Goal: Find contact information: Find contact information

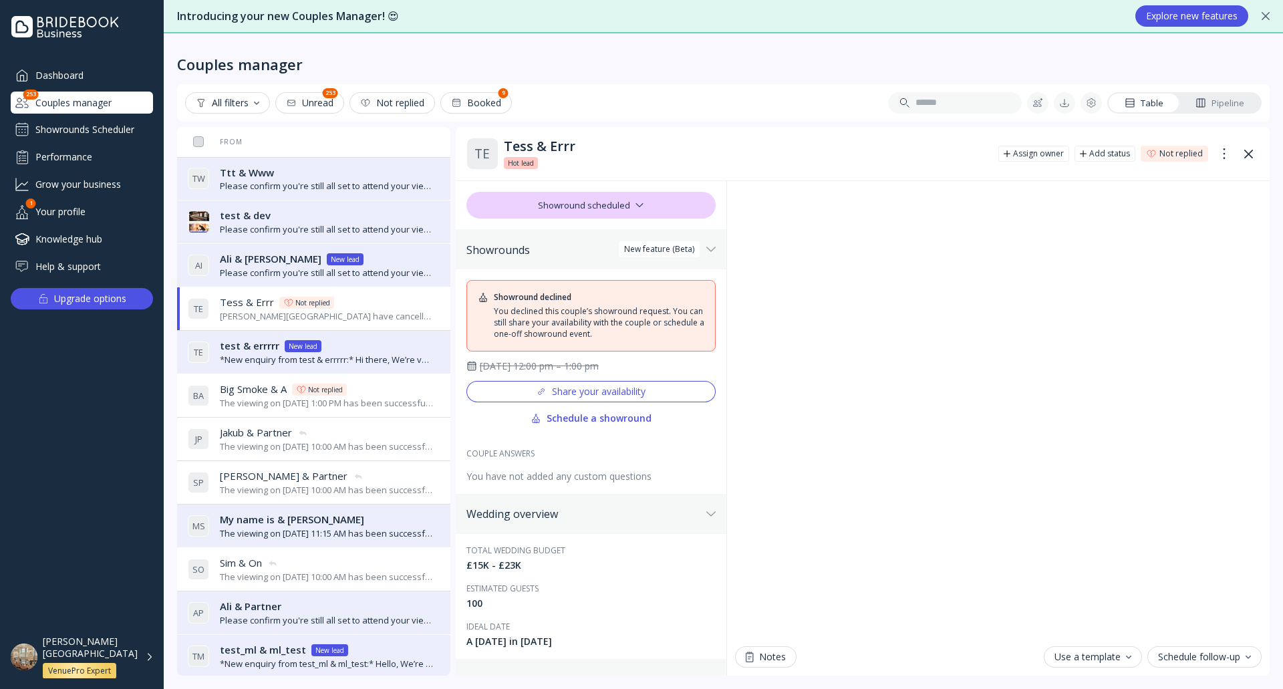
click at [601, 63] on div "Couples manager" at bounding box center [723, 53] width 1093 height 40
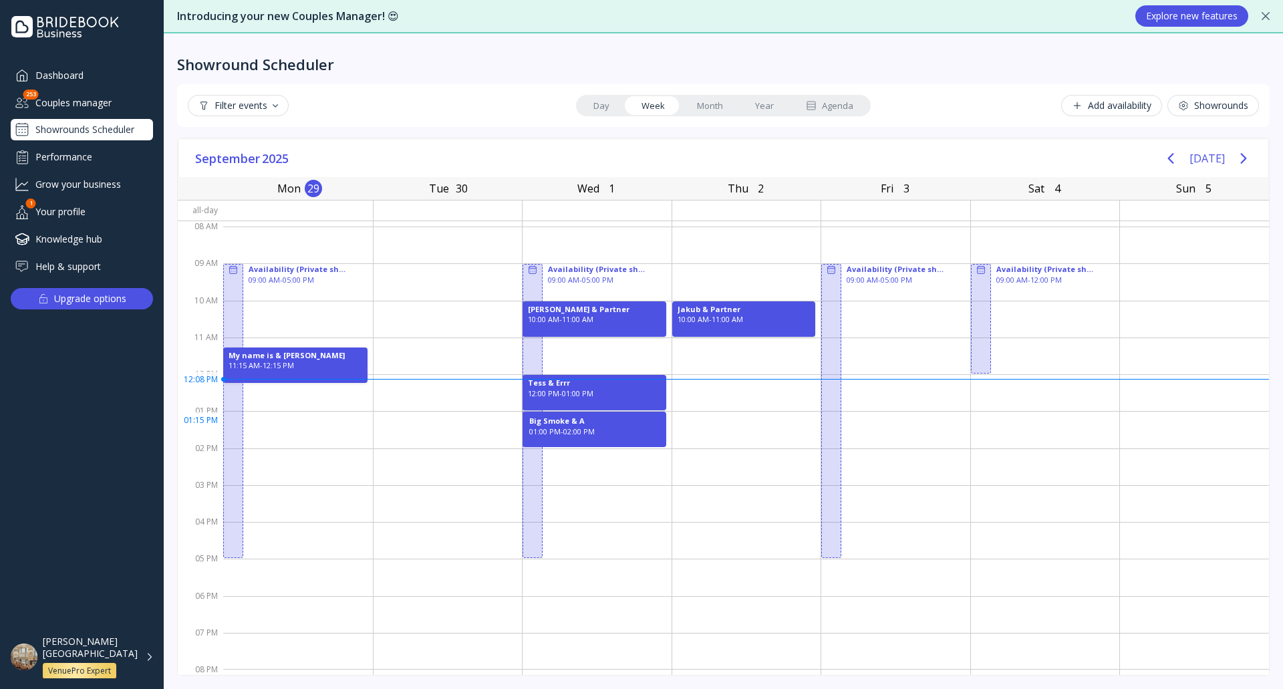
click at [577, 427] on div "01:00 PM - 02:00 PM" at bounding box center [594, 431] width 130 height 11
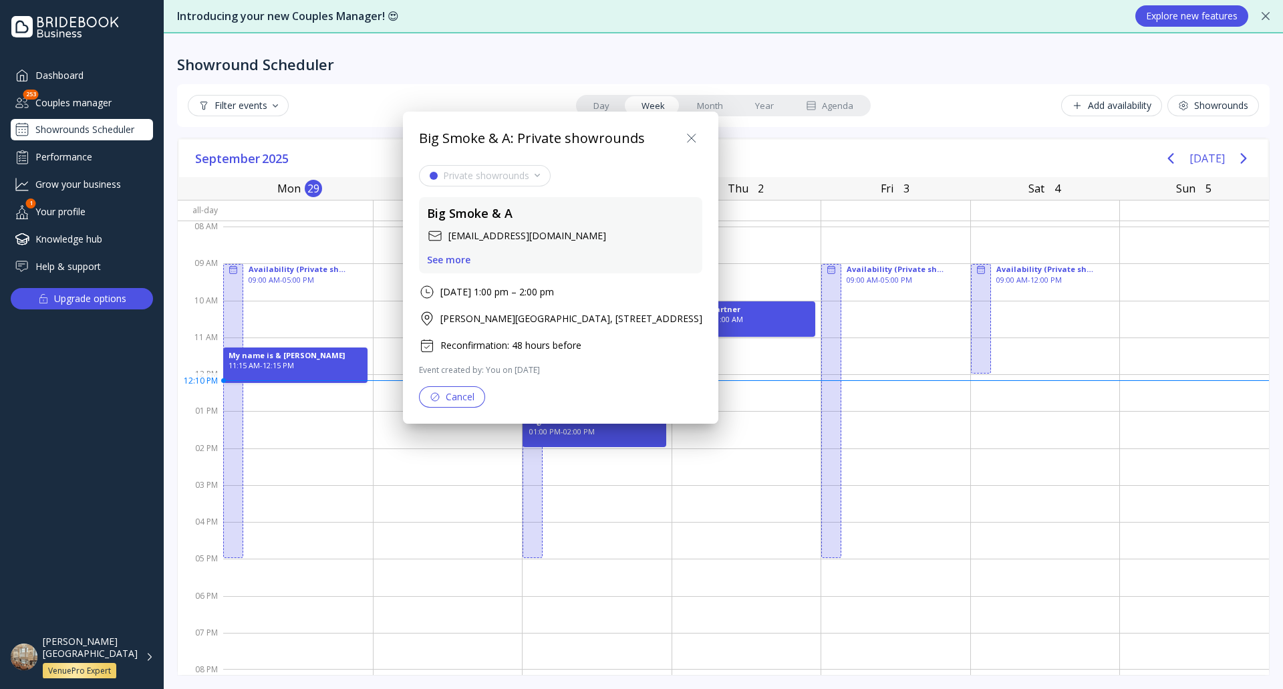
click at [695, 136] on icon at bounding box center [691, 138] width 8 height 8
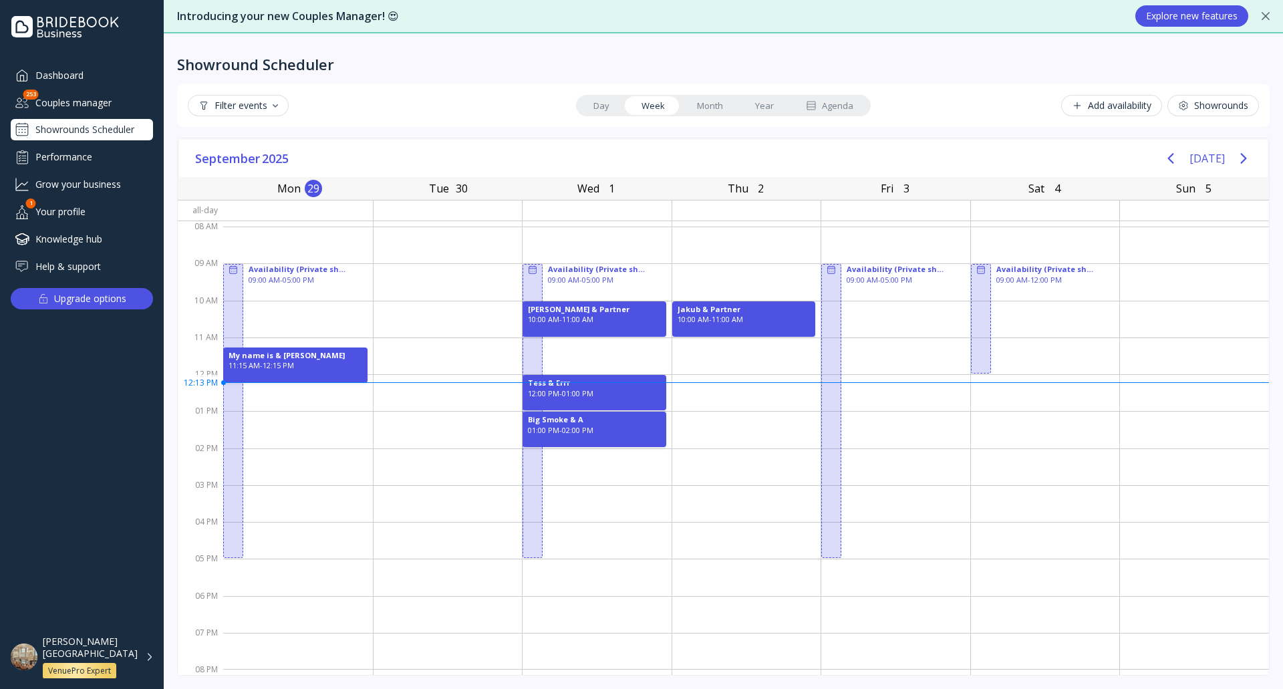
click at [102, 108] on div "Couples manager" at bounding box center [82, 103] width 142 height 22
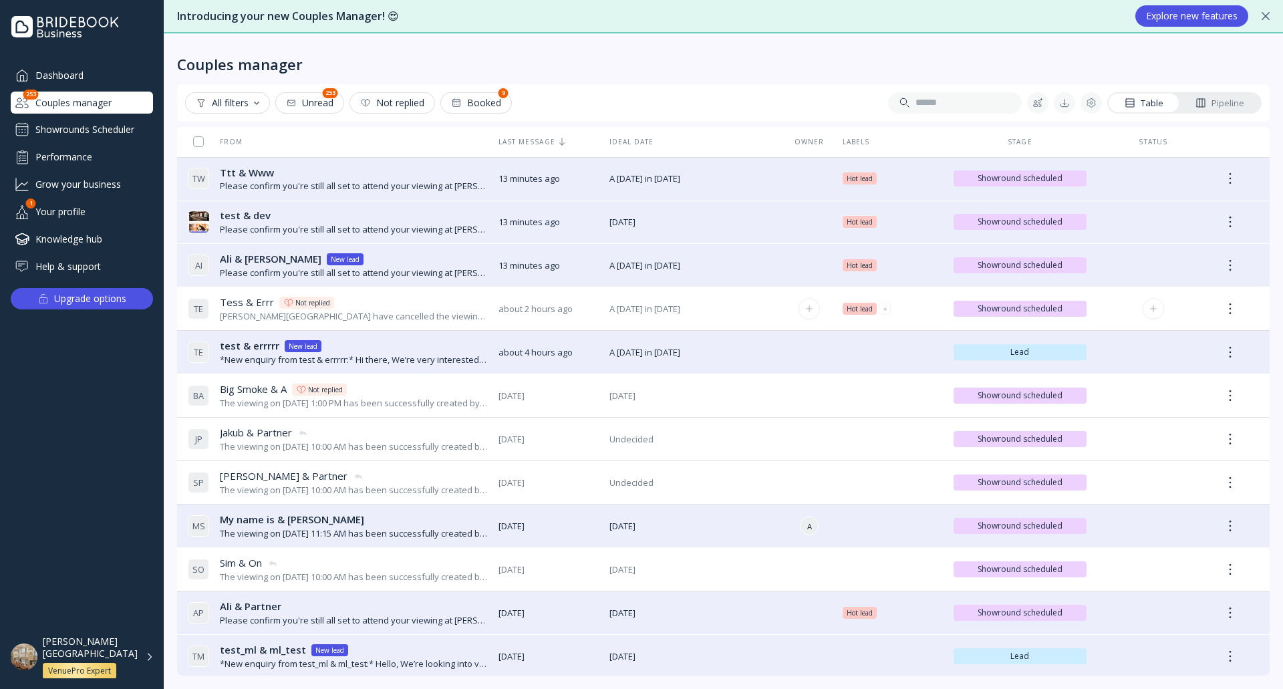
click at [398, 310] on div "[PERSON_NAME][GEOGRAPHIC_DATA] have cancelled the viewing scheduled for [DATE] …" at bounding box center [354, 316] width 268 height 13
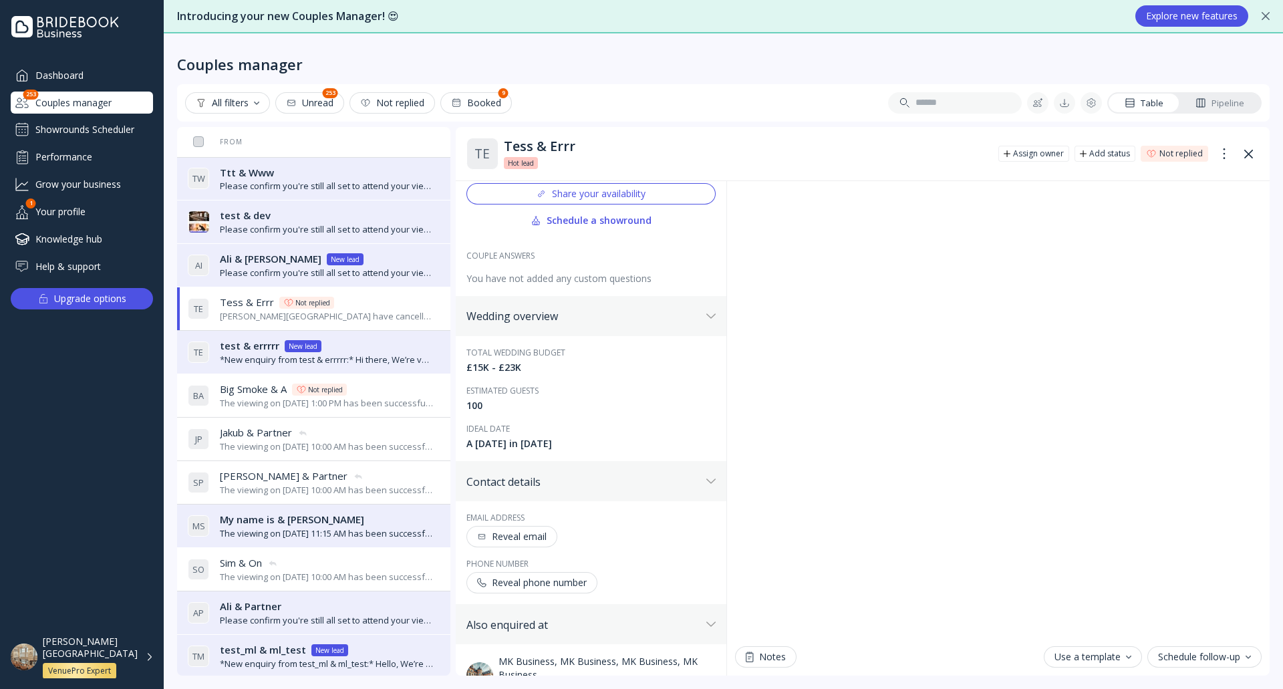
scroll to position [267, 0]
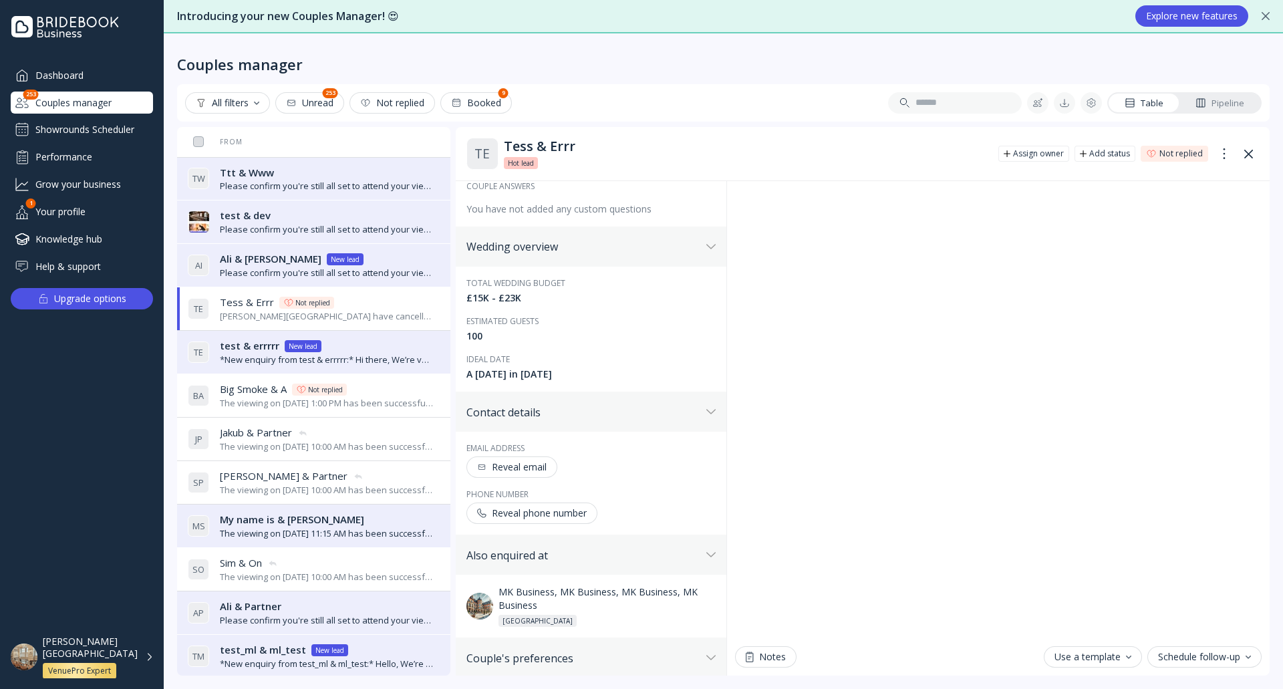
click at [529, 472] on div "Reveal email" at bounding box center [512, 467] width 70 height 11
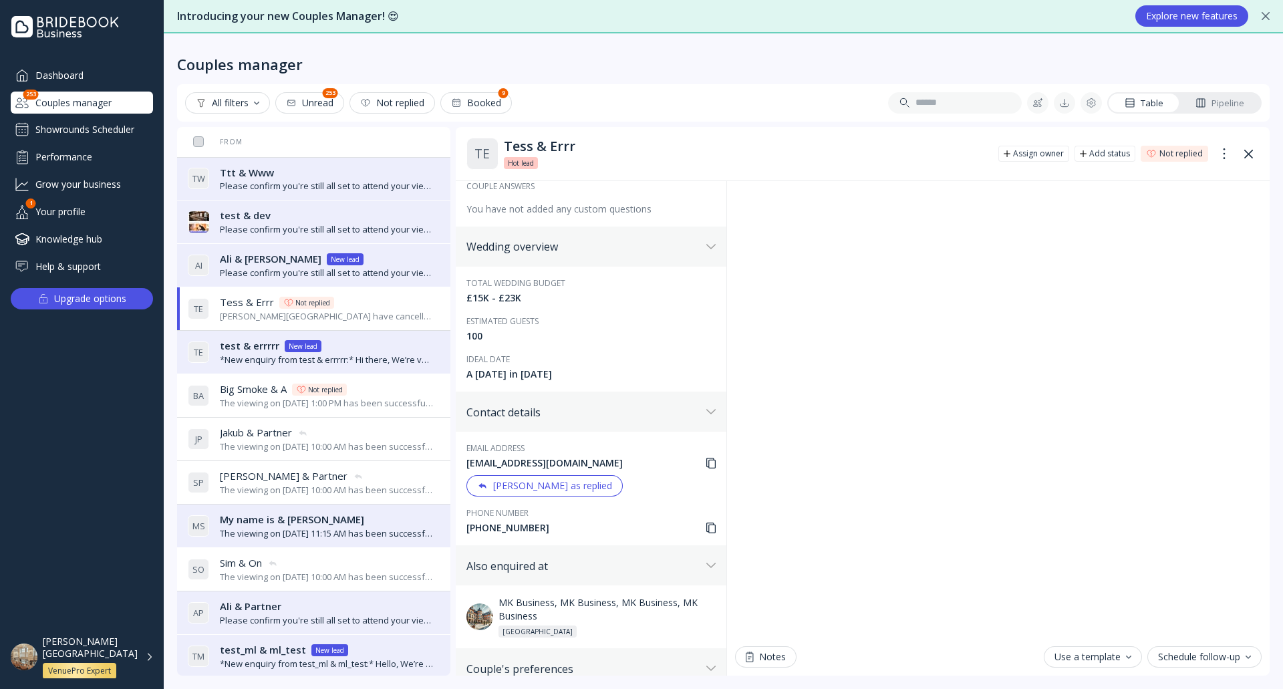
click at [560, 465] on div "[EMAIL_ADDRESS][DOMAIN_NAME]" at bounding box center [590, 462] width 249 height 13
copy div "[EMAIL_ADDRESS][DOMAIN_NAME]"
click at [574, 147] on div "Tess & Errr" at bounding box center [746, 146] width 484 height 16
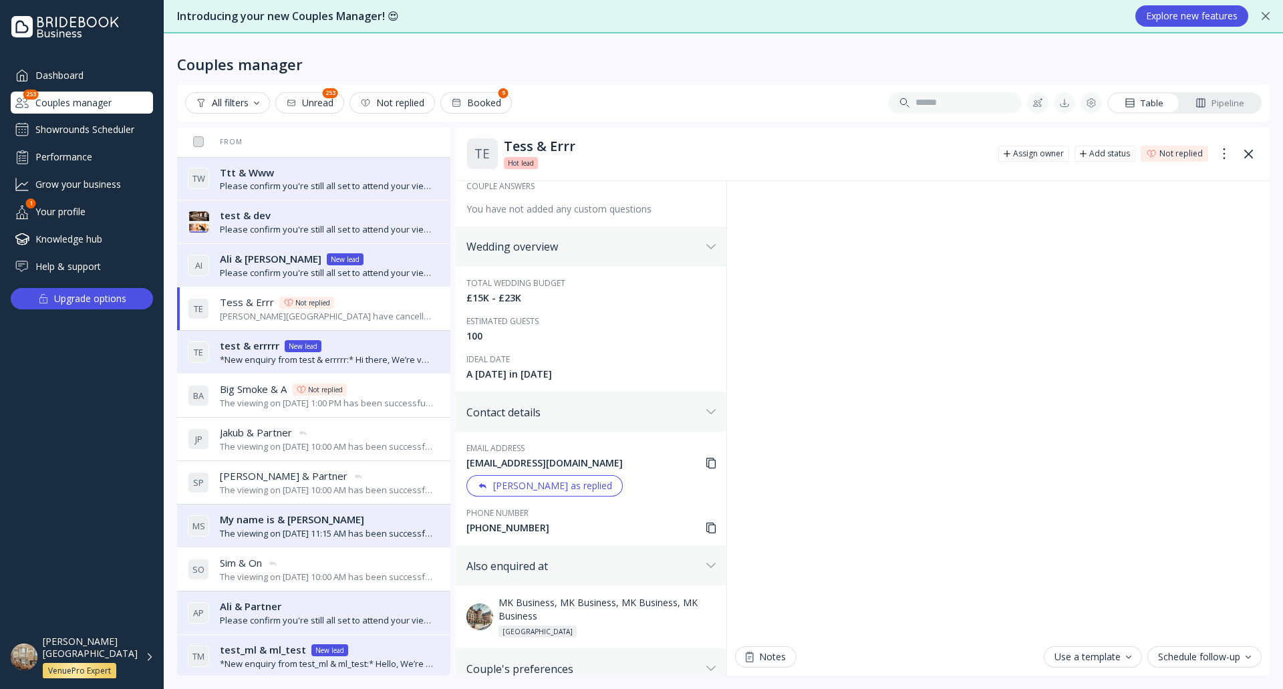
click at [569, 144] on div "Tess & Errr" at bounding box center [746, 146] width 484 height 16
copy div "Tess & [PERSON_NAME] Hot lead Hot lead Hot lead Hot lead"
click at [706, 460] on icon at bounding box center [710, 463] width 9 height 11
